Goal: Transaction & Acquisition: Obtain resource

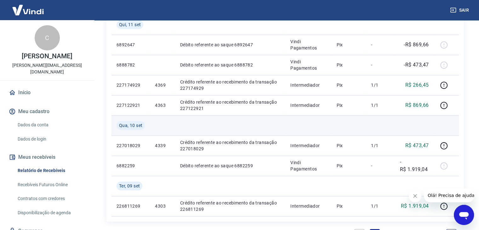
scroll to position [536, 0]
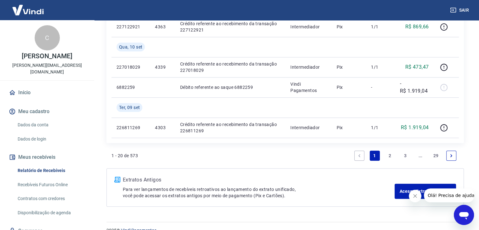
click at [389, 154] on link "2" at bounding box center [390, 156] width 10 height 10
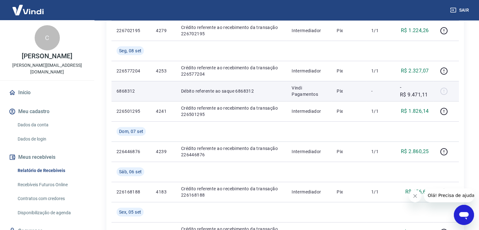
scroll to position [221, 0]
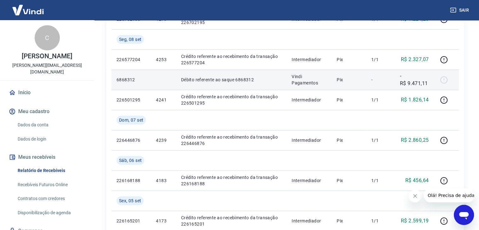
click at [306, 82] on p "Vindi Pagamentos" at bounding box center [309, 79] width 35 height 13
click at [227, 83] on td "Débito referente ao saque 6868312" at bounding box center [231, 80] width 111 height 20
click at [426, 84] on p "-R$ 9.471,11" at bounding box center [414, 79] width 29 height 15
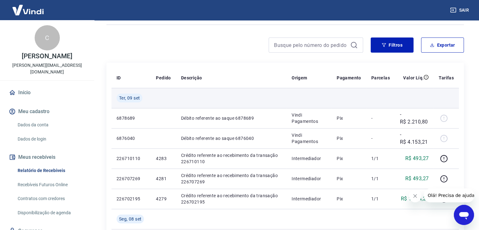
scroll to position [0, 0]
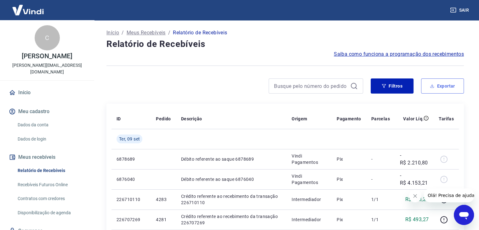
click at [446, 87] on button "Exportar" at bounding box center [442, 85] width 43 height 15
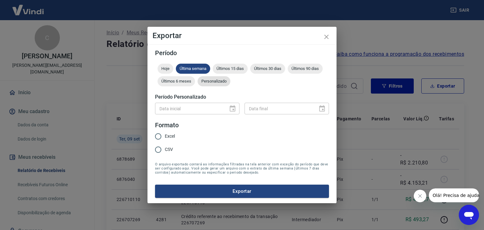
click at [219, 82] on span "Personalizado" at bounding box center [214, 81] width 33 height 5
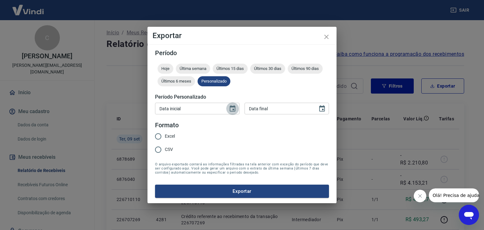
click at [234, 108] on icon "Choose date" at bounding box center [233, 109] width 8 height 8
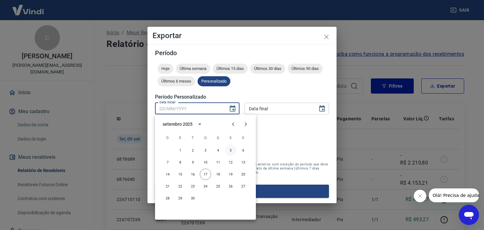
click at [231, 150] on button "5" at bounding box center [230, 150] width 11 height 11
type input "05/09/2025"
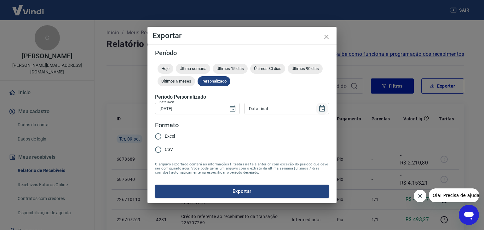
click at [324, 110] on icon "Choose date" at bounding box center [322, 109] width 8 height 8
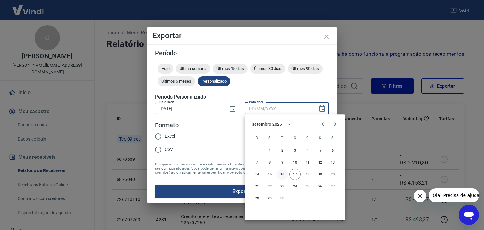
click at [281, 173] on button "16" at bounding box center [282, 174] width 11 height 11
type input "16/09/2025"
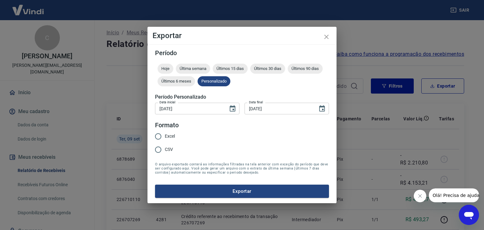
click at [169, 138] on span "Excel" at bounding box center [170, 136] width 10 height 7
click at [165, 138] on input "Excel" at bounding box center [158, 136] width 13 height 13
radio input "true"
click at [223, 191] on button "Exportar" at bounding box center [242, 191] width 174 height 13
